Goal: Task Accomplishment & Management: Manage account settings

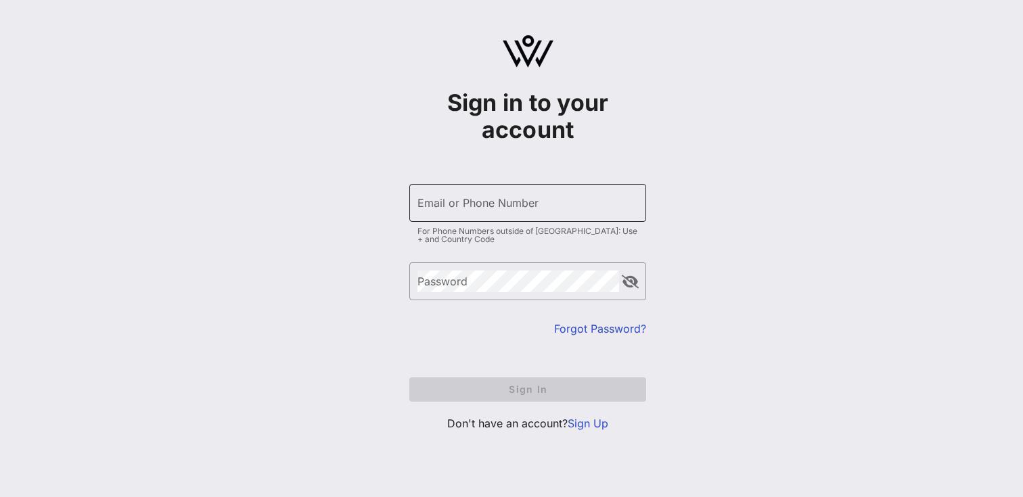
click at [446, 199] on div "Email or Phone Number" at bounding box center [527, 203] width 220 height 38
type input "aj.malicdem@fgsglobal.com"
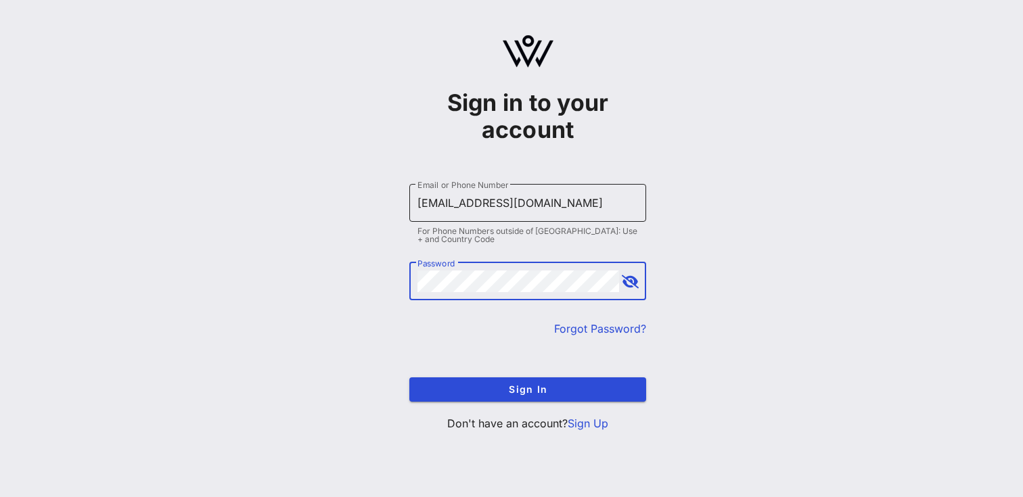
click at [528, 389] on button "Sign In" at bounding box center [527, 389] width 237 height 24
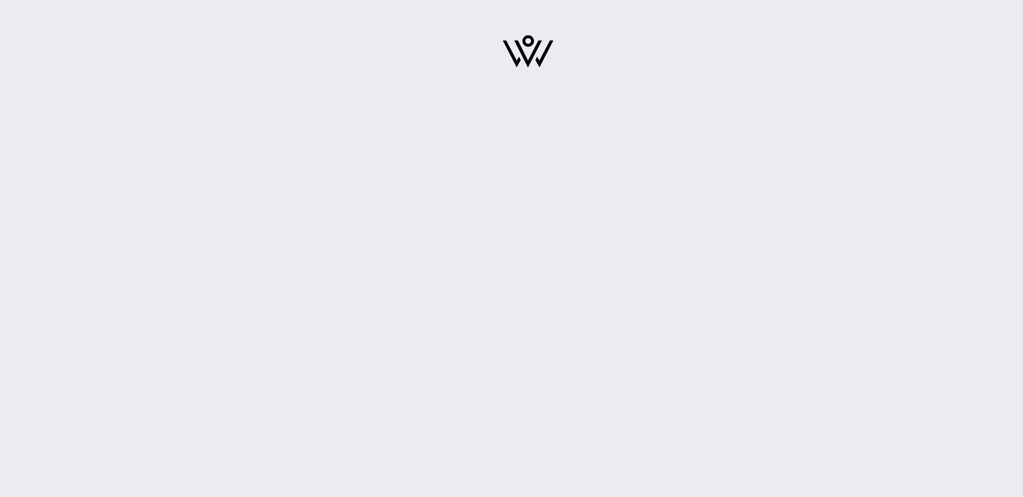
click at [306, 302] on div at bounding box center [527, 248] width 990 height 497
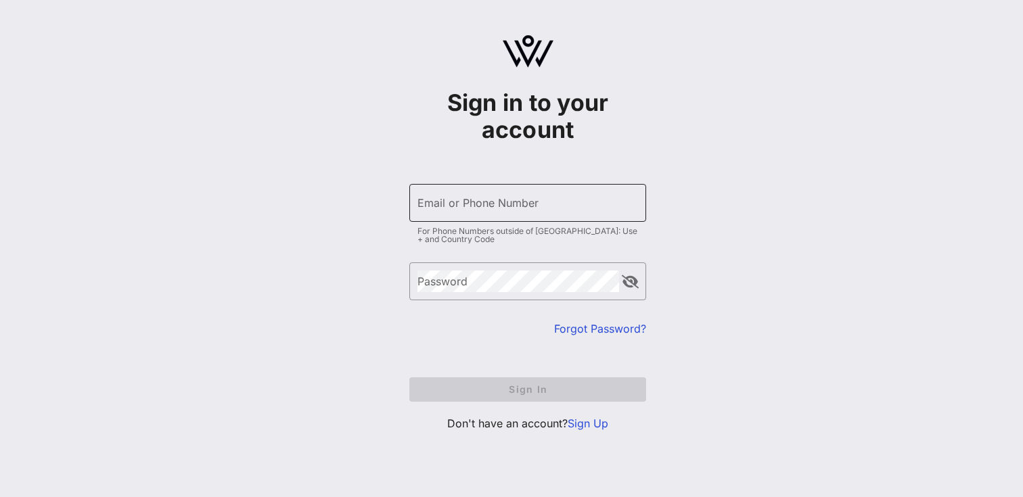
click at [508, 218] on div "Email or Phone Number" at bounding box center [527, 203] width 220 height 38
type input "[EMAIL_ADDRESS][DOMAIN_NAME]"
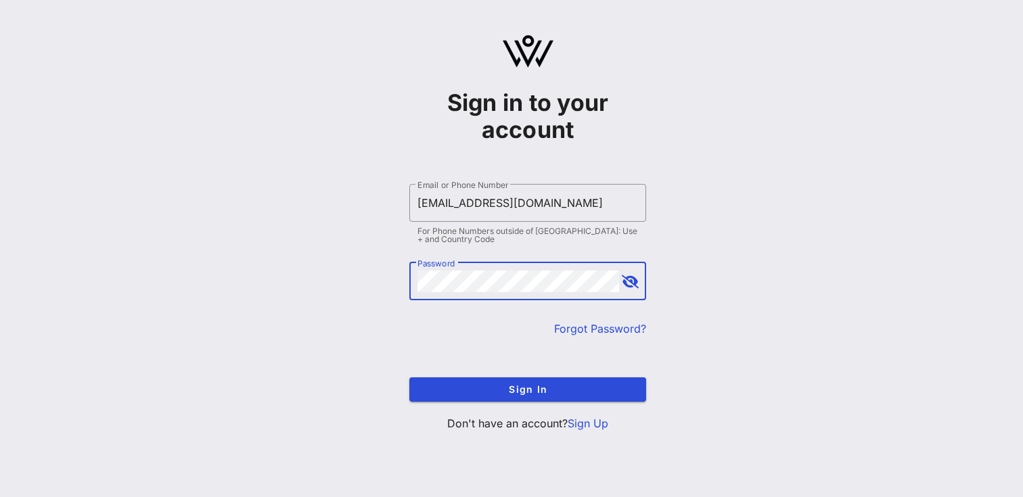
click at [628, 286] on button "append icon" at bounding box center [630, 282] width 17 height 14
click at [628, 286] on button "append icon" at bounding box center [630, 282] width 16 height 14
click at [563, 390] on span "Sign In" at bounding box center [527, 388] width 215 height 11
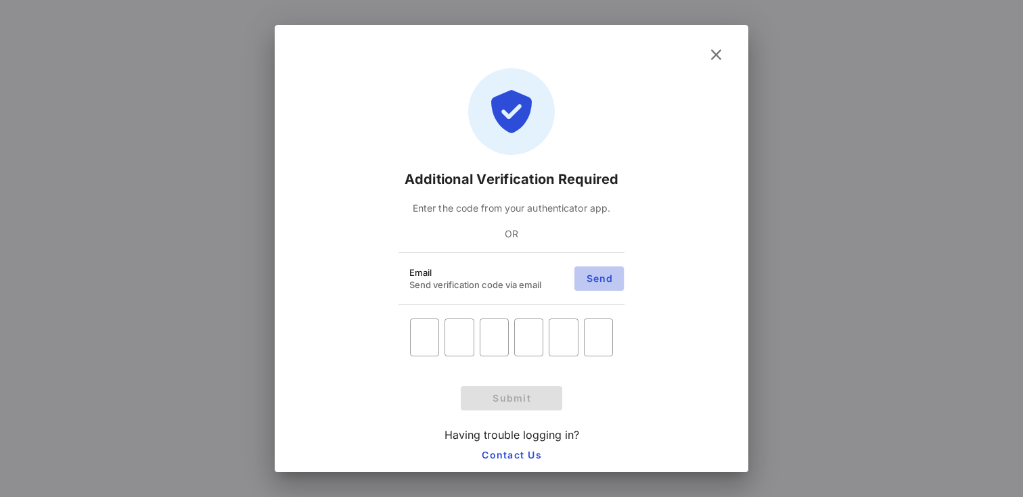
click at [600, 280] on span "Send" at bounding box center [599, 278] width 28 height 11
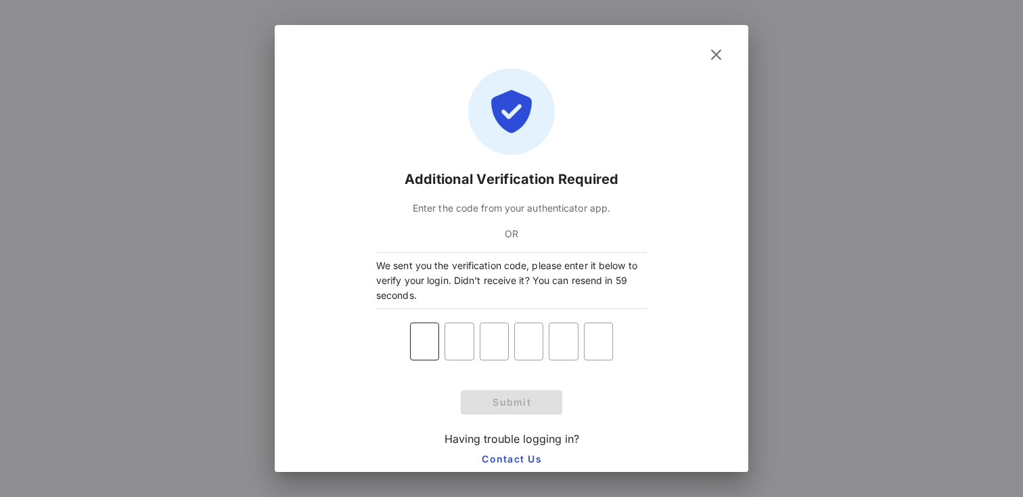
click at [417, 343] on input "text" at bounding box center [424, 342] width 29 height 22
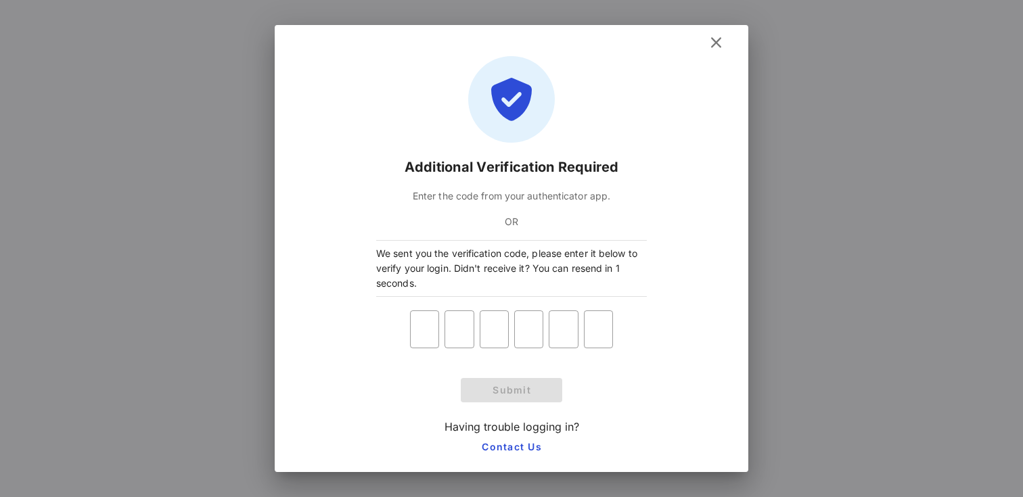
scroll to position [8, 0]
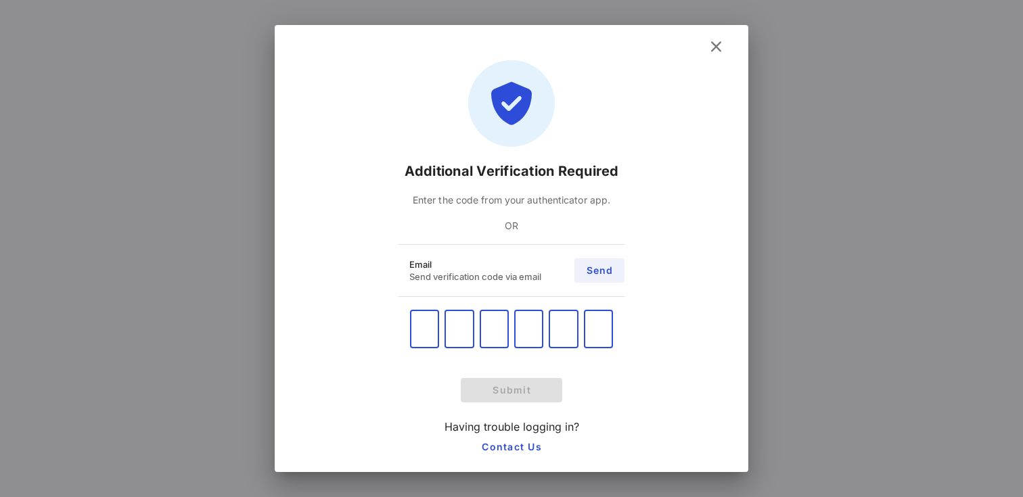
click at [601, 273] on span "Send" at bounding box center [599, 269] width 28 height 11
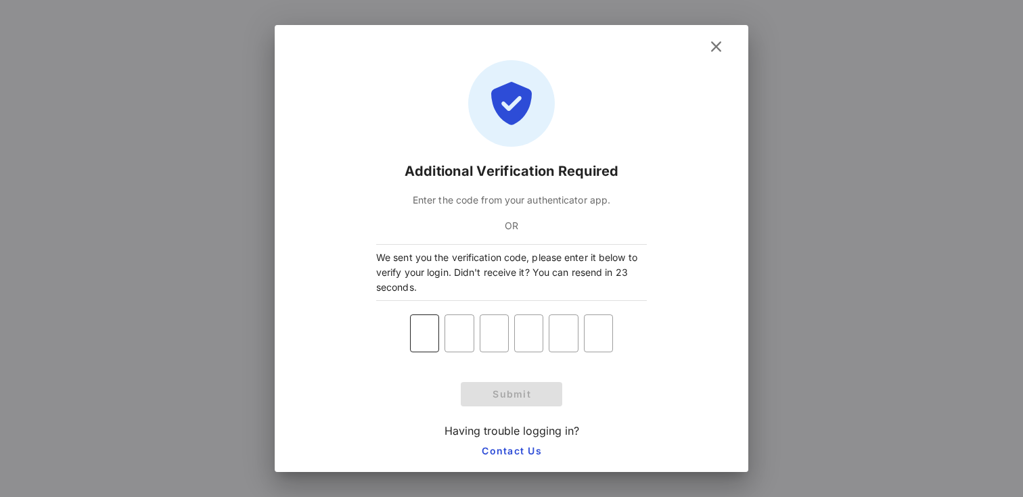
click at [429, 337] on input "text" at bounding box center [424, 334] width 29 height 22
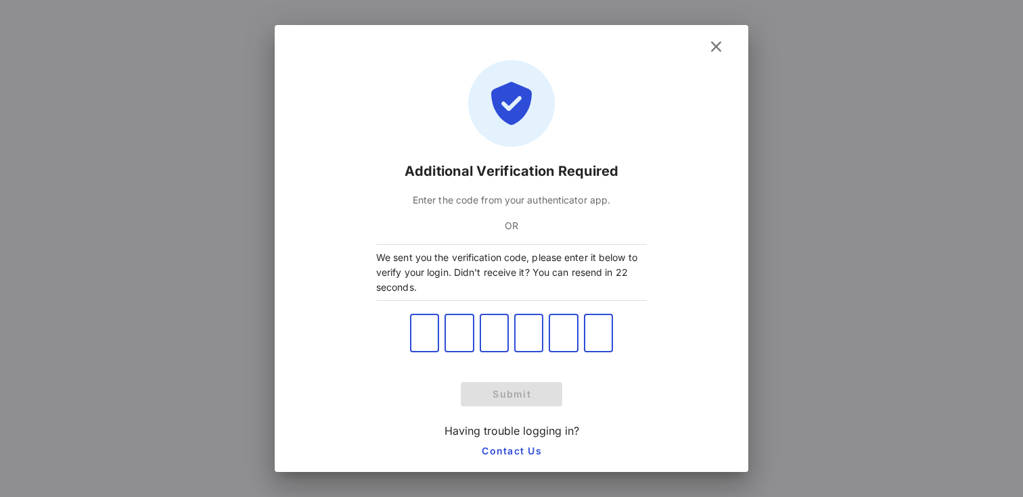
type input "1"
type input "0"
type input "1"
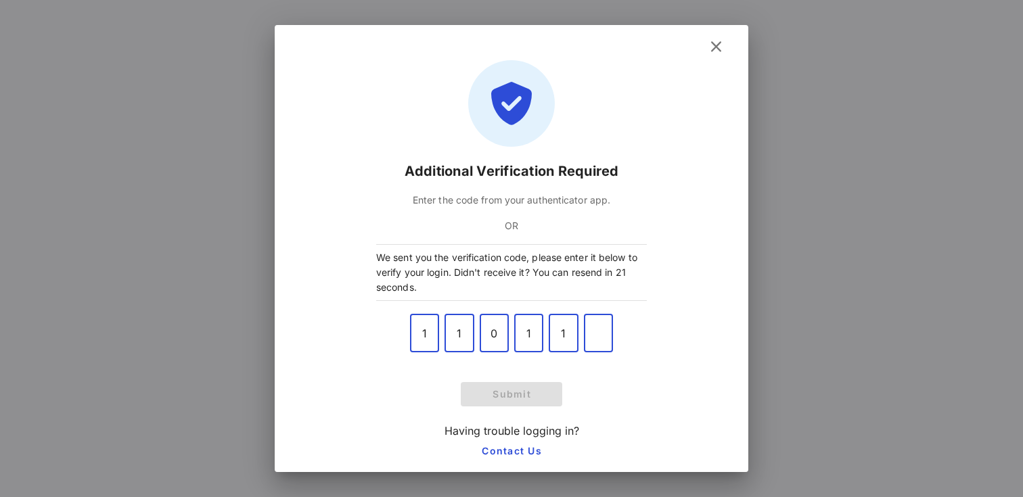
type input "5"
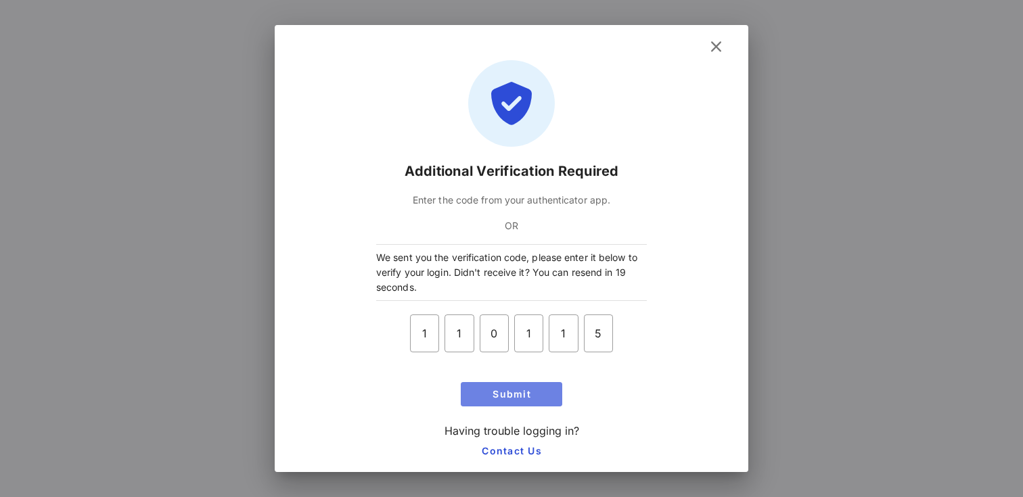
click at [512, 398] on span "Submit" at bounding box center [511, 393] width 91 height 11
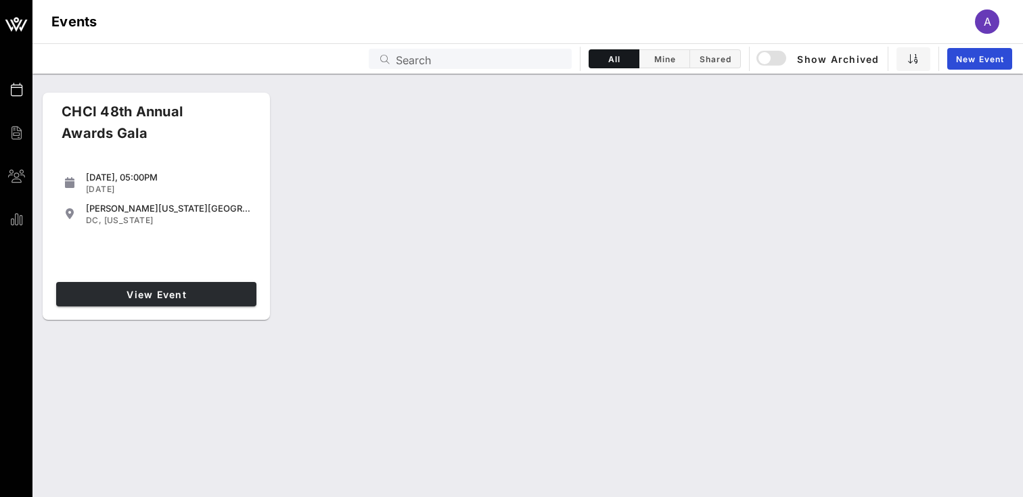
click at [156, 298] on span "View Event" at bounding box center [156, 294] width 189 height 11
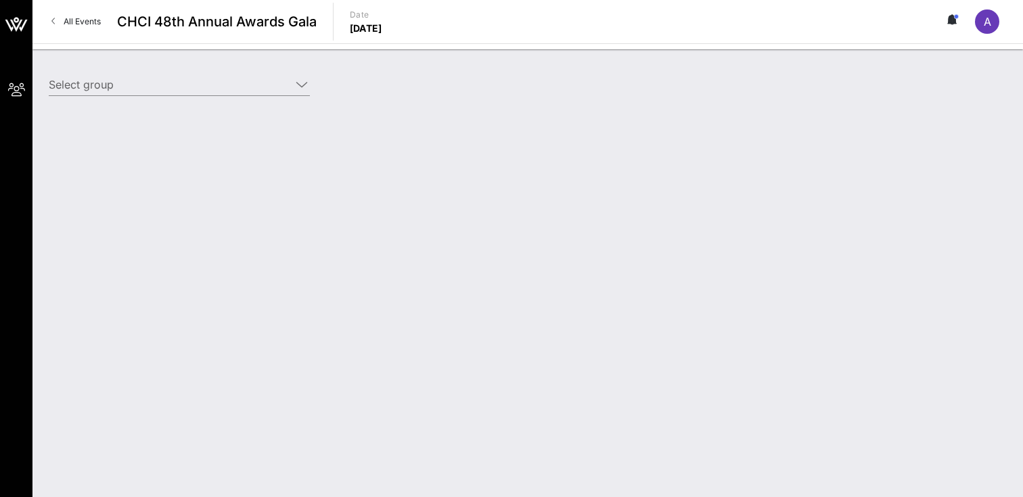
type input "Starz (Starz) [[PERSON_NAME], [EMAIL_ADDRESS][DOMAIN_NAME]]"
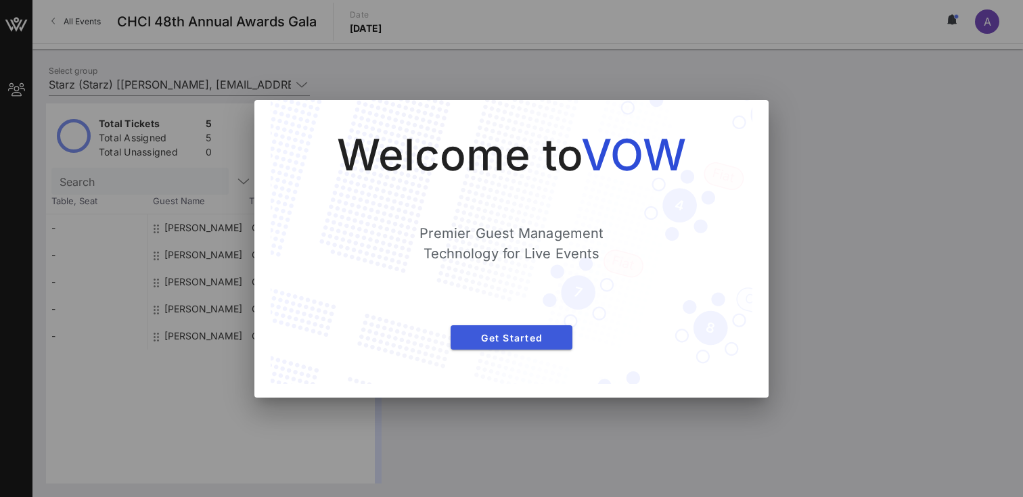
click at [500, 336] on span "Get Started" at bounding box center [511, 337] width 100 height 11
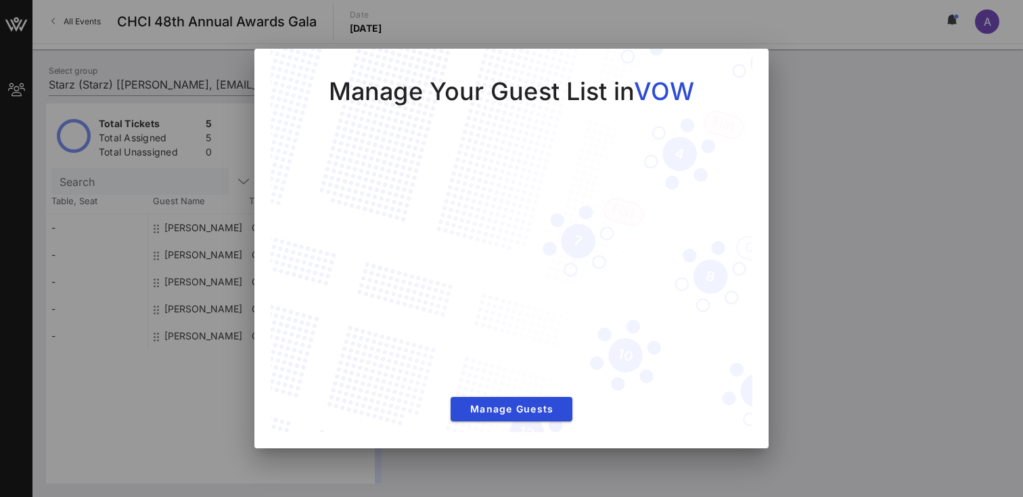
click at [521, 409] on span "Manage Guests" at bounding box center [511, 408] width 100 height 11
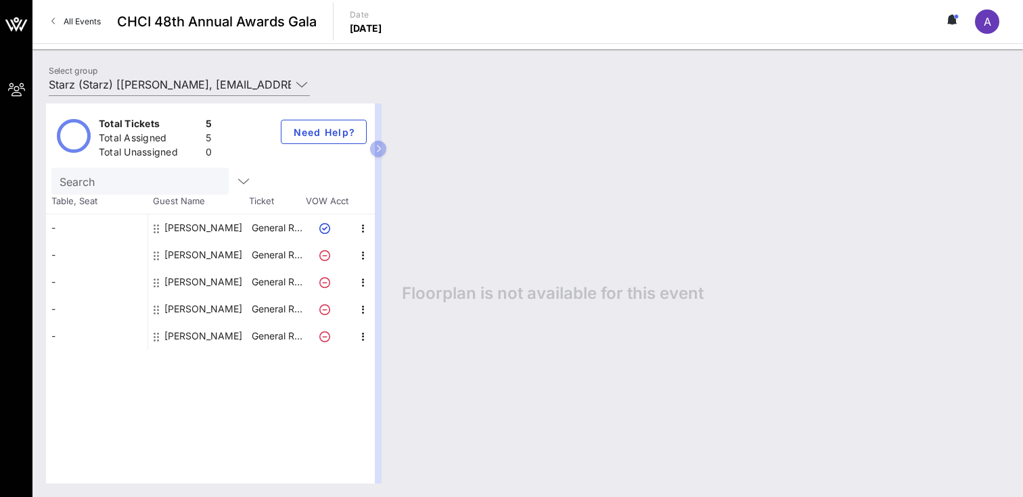
click at [950, 19] on icon at bounding box center [949, 20] width 3 height 8
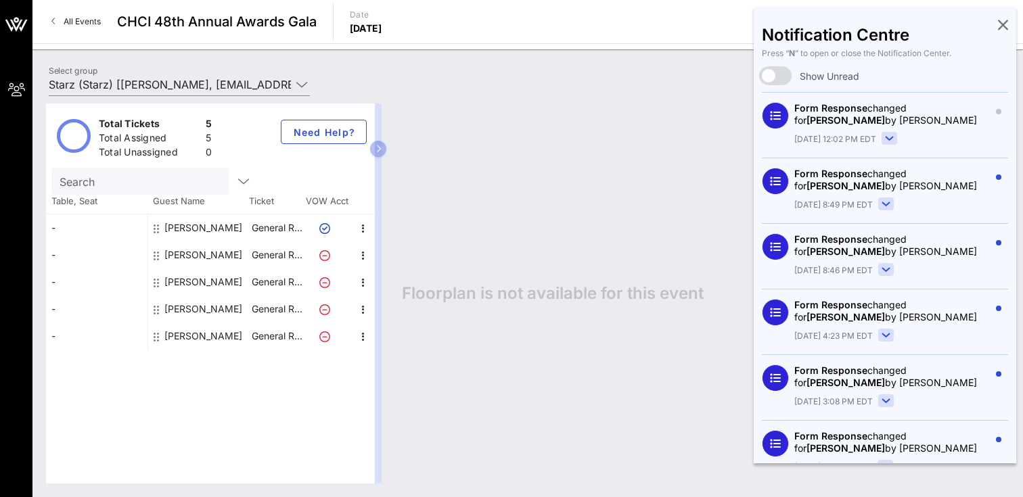
click at [997, 24] on div "Notification Centre Press “ N ” to open or close the Notification Center. Show …" at bounding box center [884, 235] width 262 height 457
click at [1003, 24] on icon at bounding box center [1003, 24] width 10 height 3
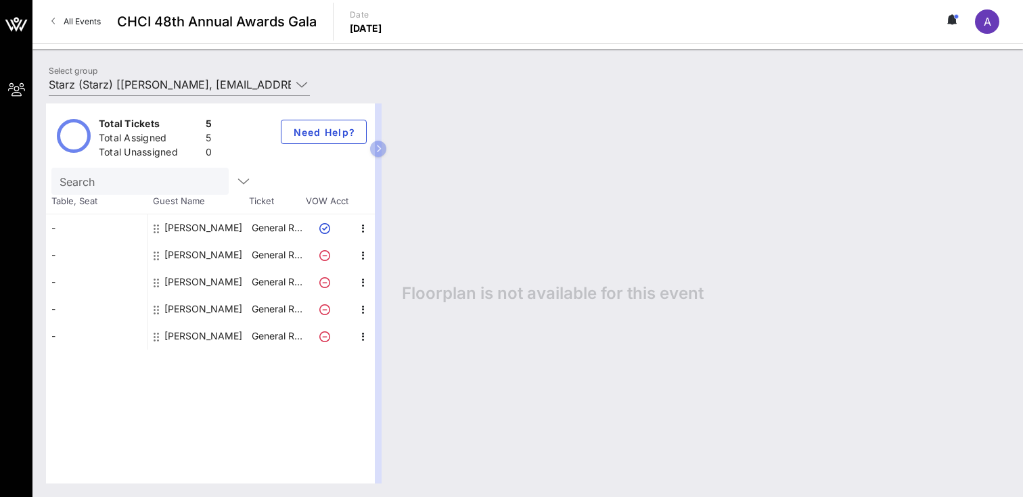
click at [996, 24] on div "A" at bounding box center [987, 21] width 24 height 24
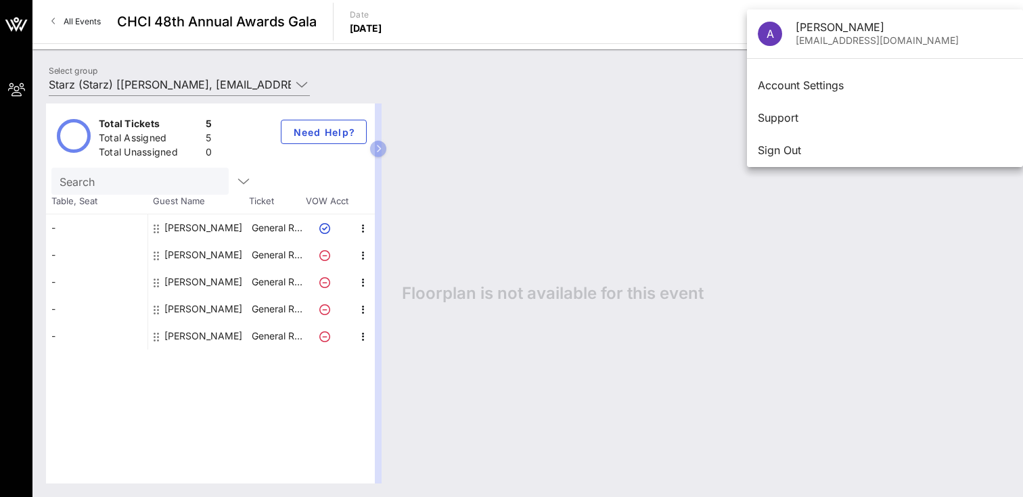
drag, startPoint x: 889, startPoint y: 240, endPoint x: 862, endPoint y: 247, distance: 27.9
click at [889, 239] on div "Floorplan is not available for this event" at bounding box center [698, 293] width 621 height 380
